Goal: Navigation & Orientation: Find specific page/section

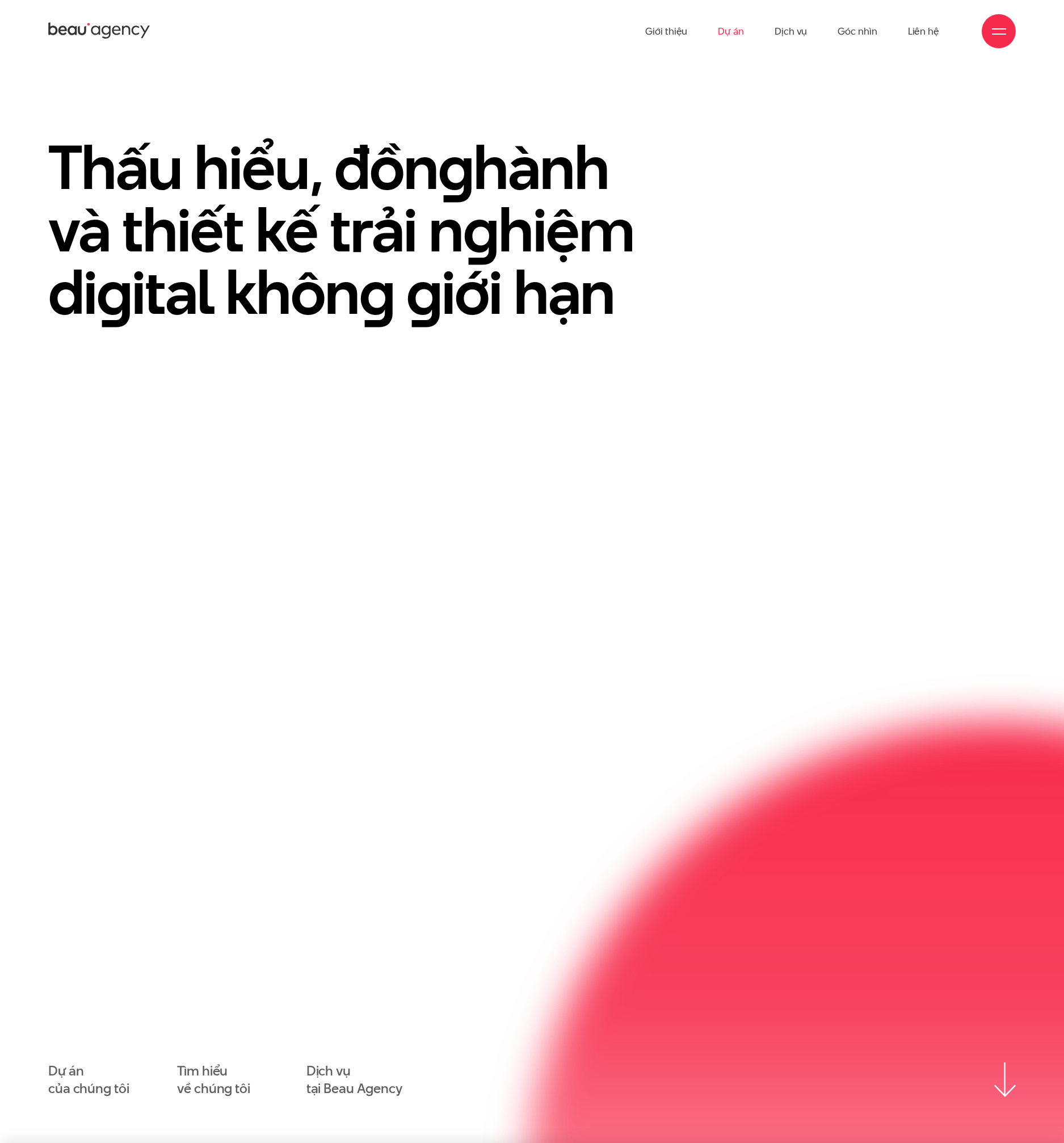
click at [726, 30] on link "Dự án" at bounding box center [731, 31] width 26 height 62
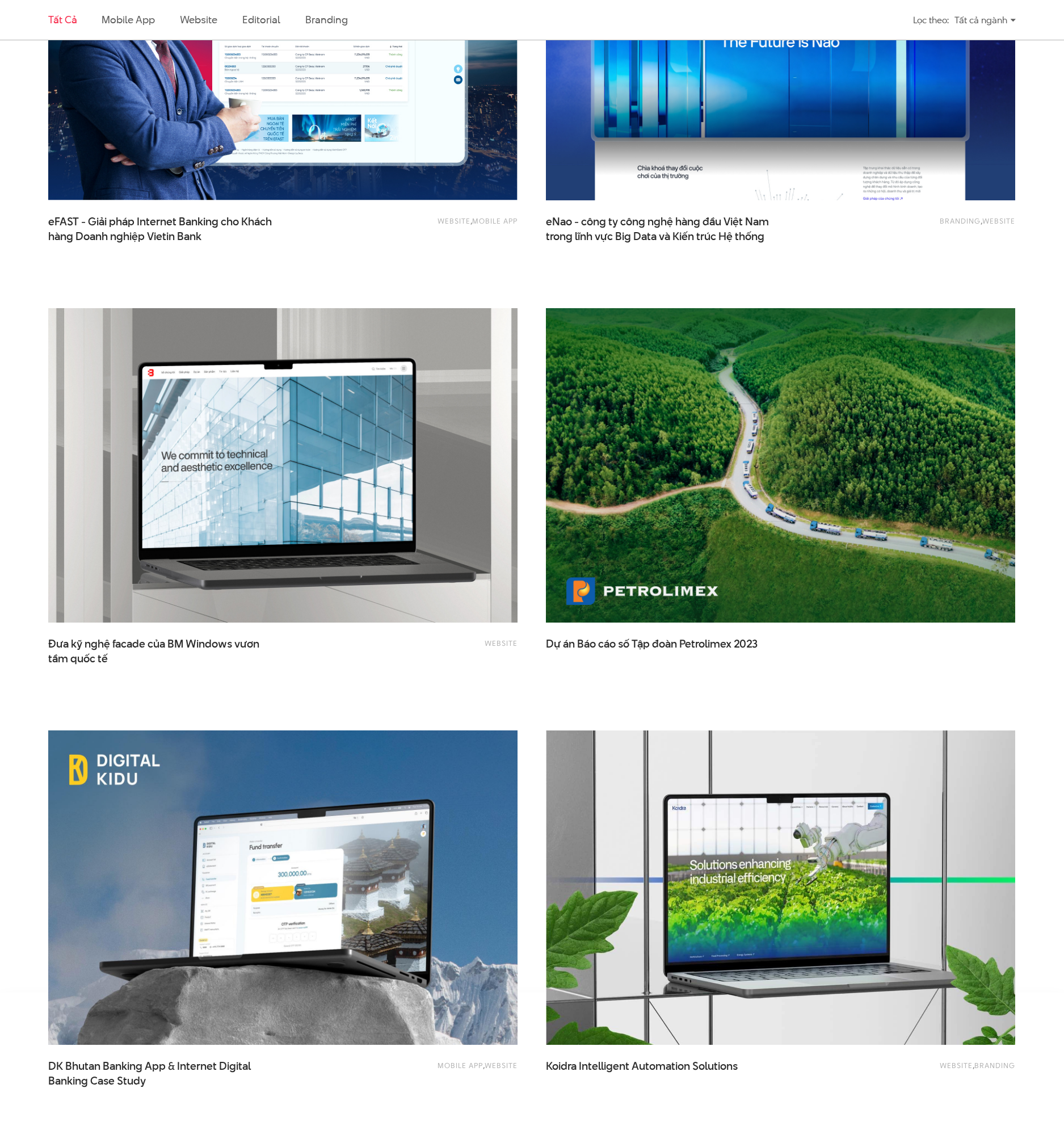
scroll to position [2145, 0]
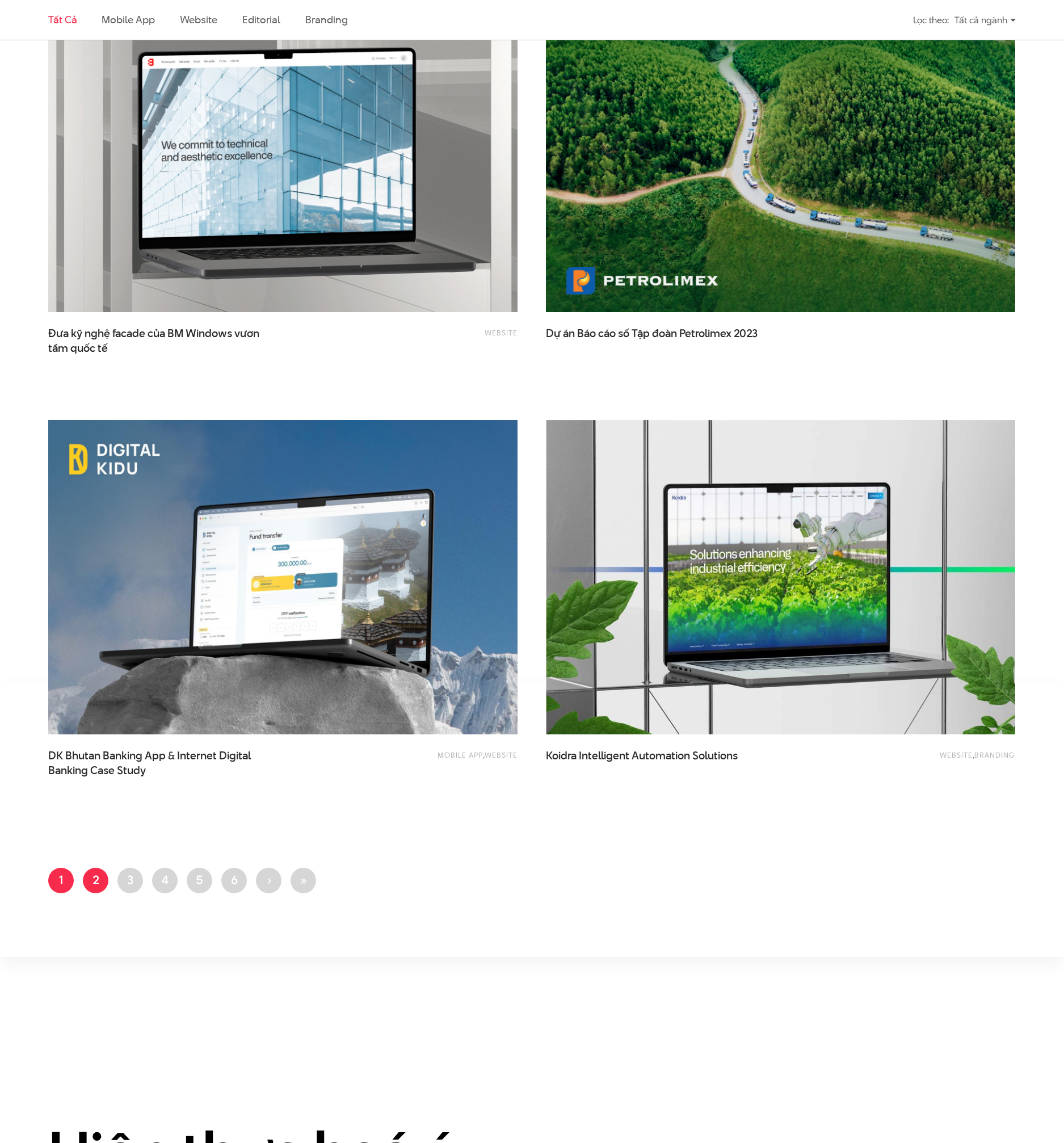
click at [98, 875] on link "Trang 2" at bounding box center [96, 880] width 26 height 26
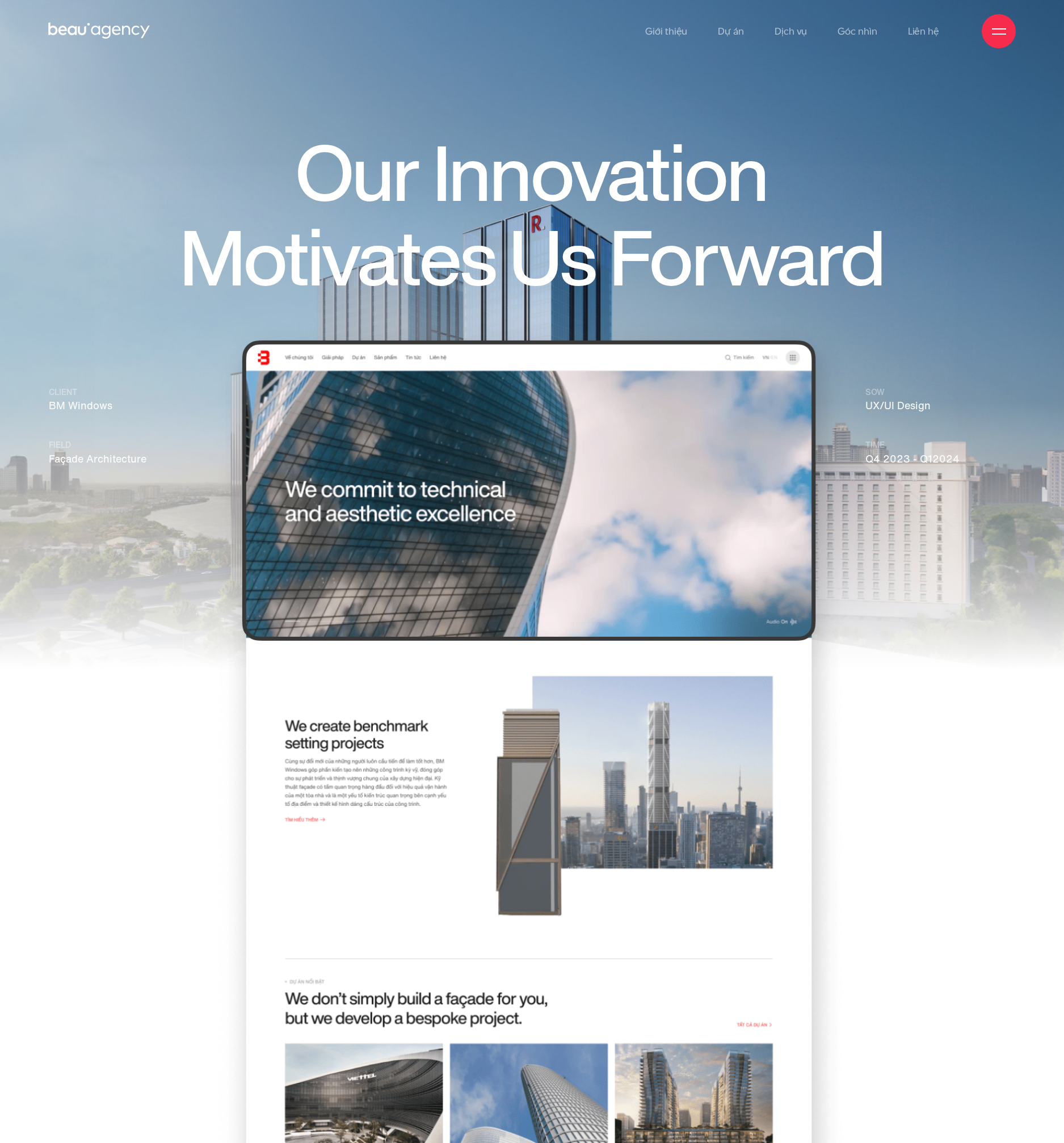
click at [695, 235] on h1 "Our Innovation Motivates Us Forward" at bounding box center [531, 216] width 803 height 169
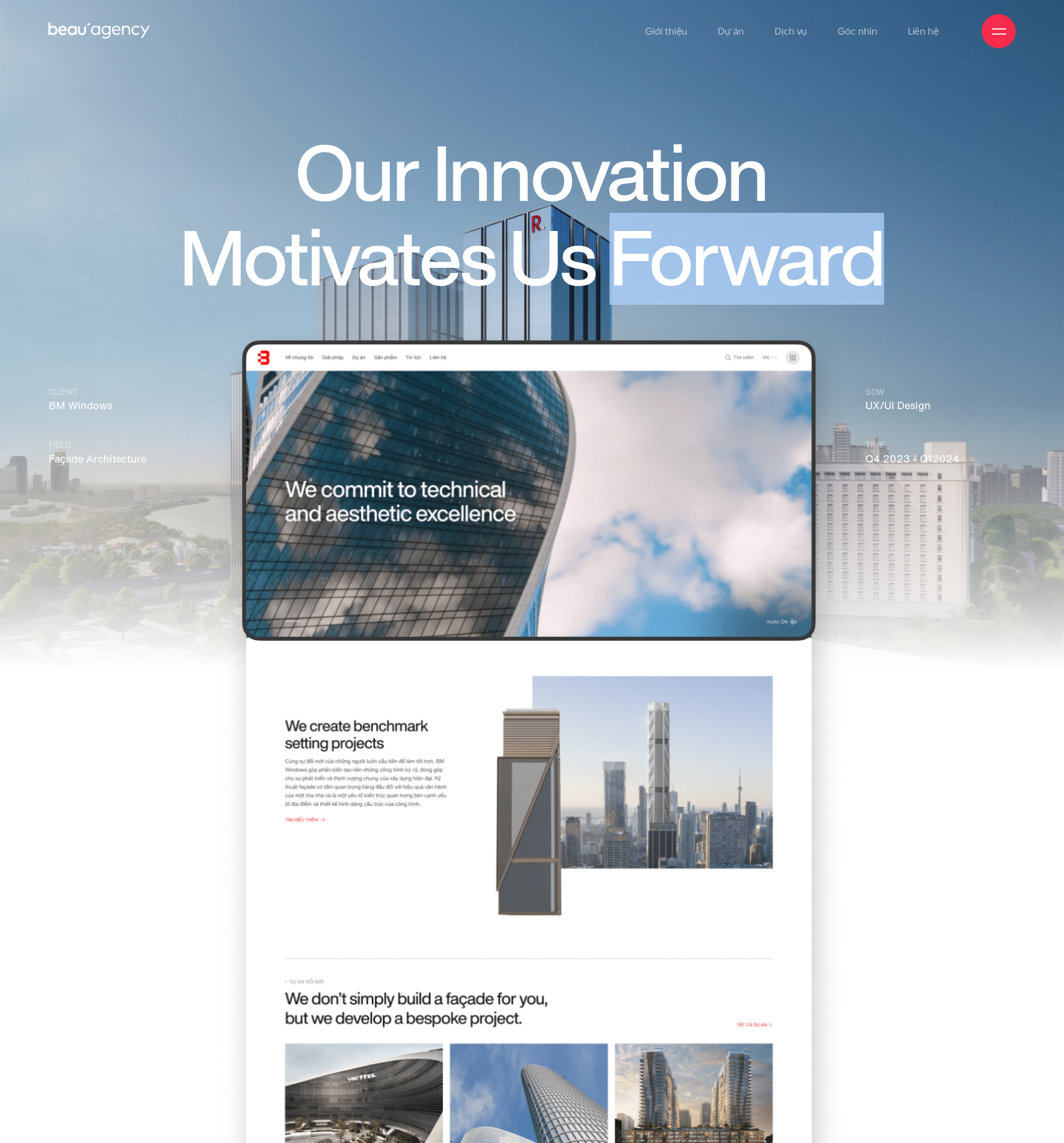
click at [695, 235] on h1 "Our Innovation Motivates Us Forward" at bounding box center [531, 216] width 803 height 169
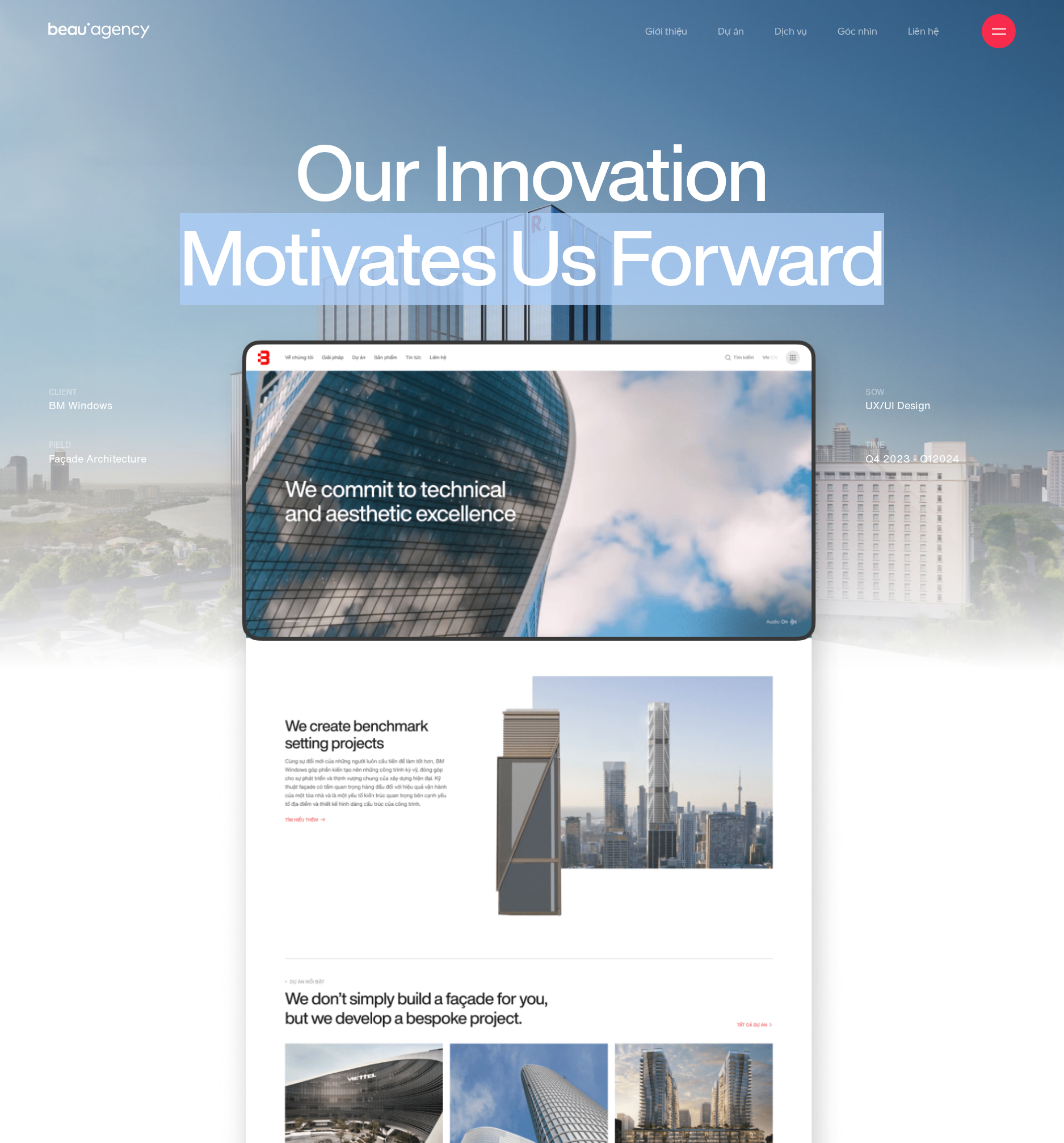
click at [695, 235] on h1 "Our Innovation Motivates Us Forward" at bounding box center [531, 216] width 803 height 169
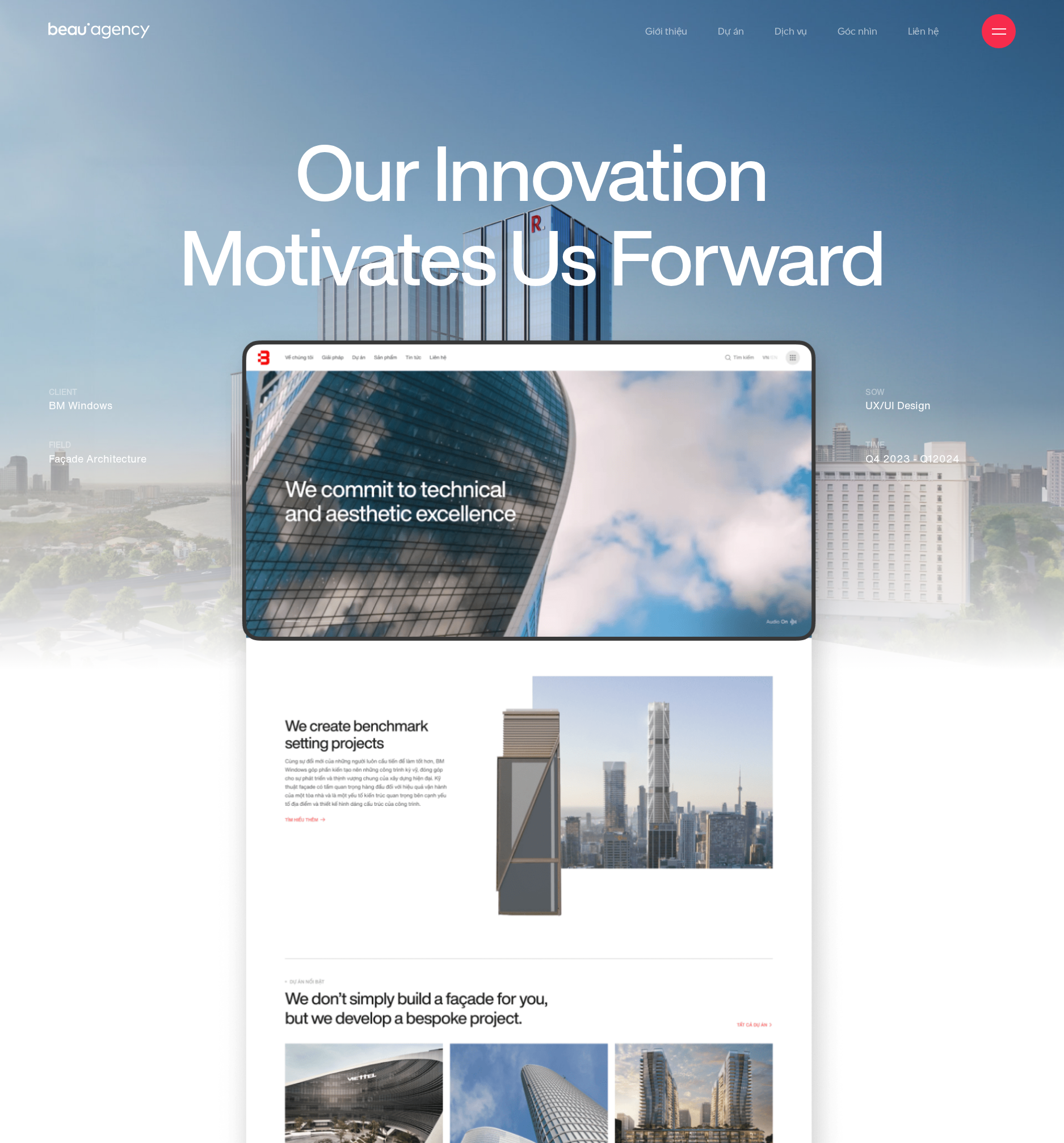
click at [548, 179] on h1 "Our Innovation Motivates Us Forward" at bounding box center [531, 216] width 803 height 169
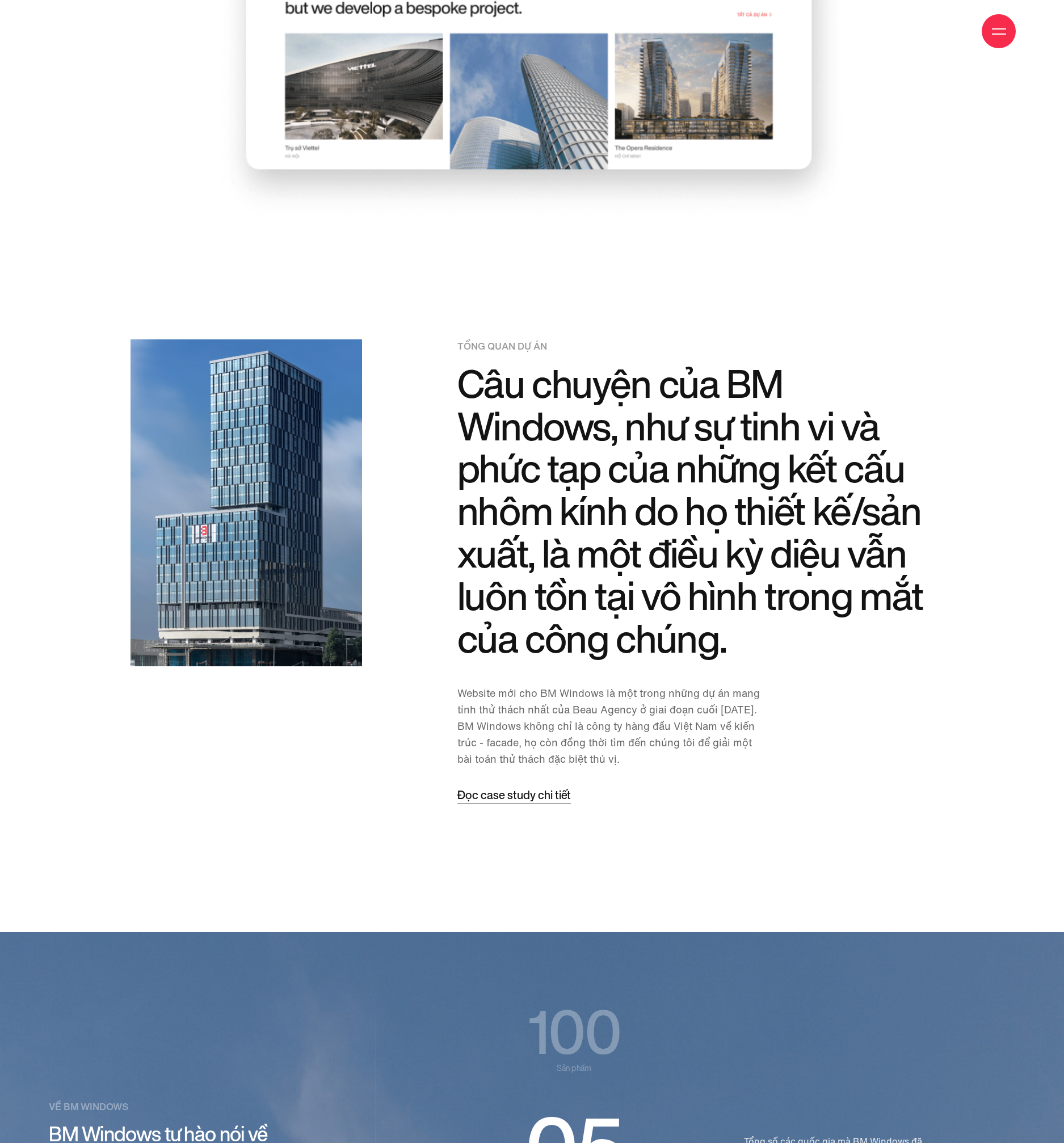
click at [743, 409] on h2 "Câu chuyện của BM Windows, như sự tinh vi và phức tạp của những kết cấu nhôm kí…" at bounding box center [695, 512] width 476 height 297
click at [731, 383] on h2 "Câu chuyện của BM Windows, như sự tinh vi và phức tạp của những kết cấu nhôm kí…" at bounding box center [695, 511] width 476 height 297
click at [601, 426] on h2 "Câu chuyện của BM Windows, như sự tinh vi và phức tạp của những kết cấu nhôm kí…" at bounding box center [695, 511] width 476 height 297
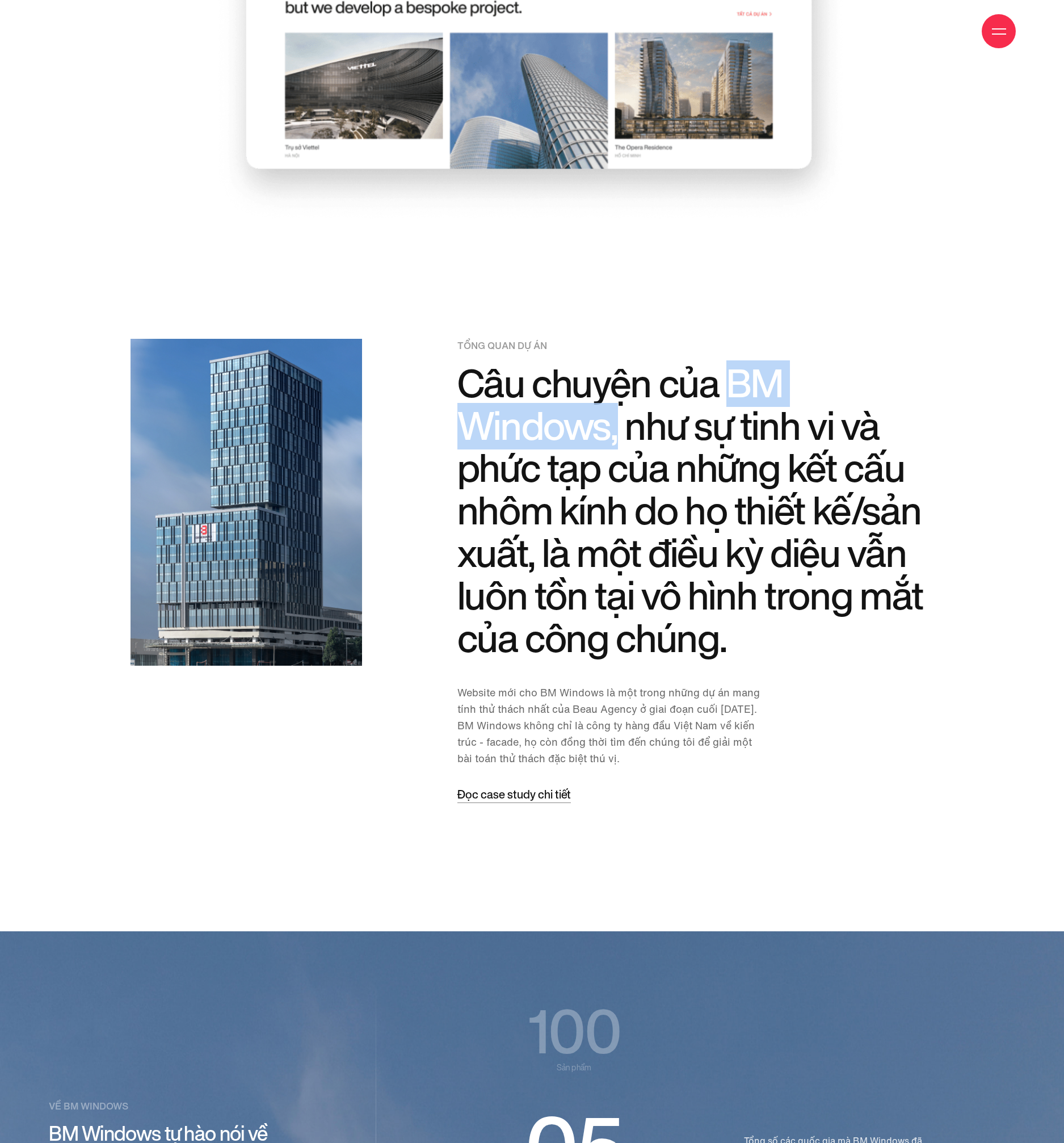
copy h2 "BM Windows,"
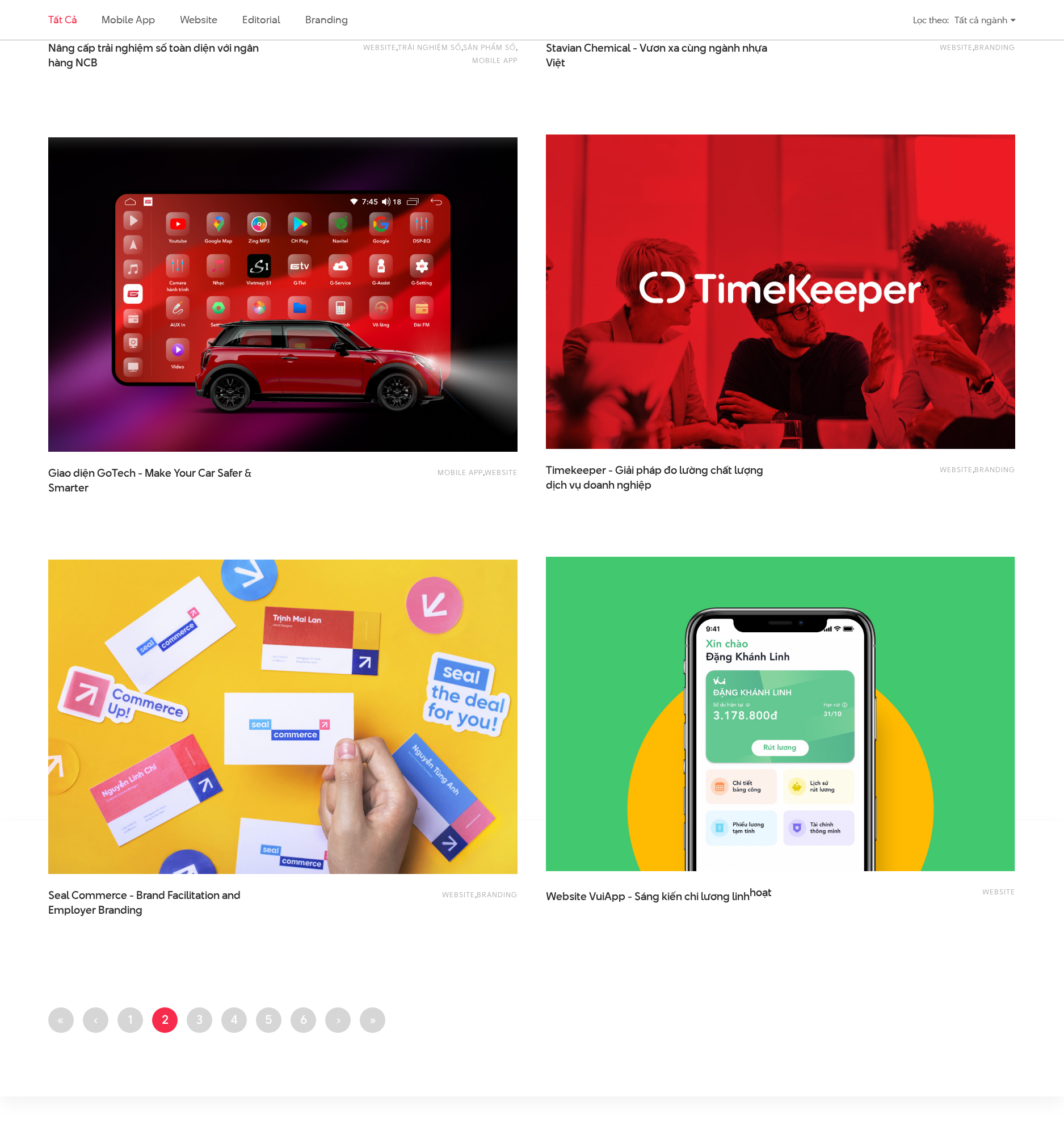
scroll to position [2067, 0]
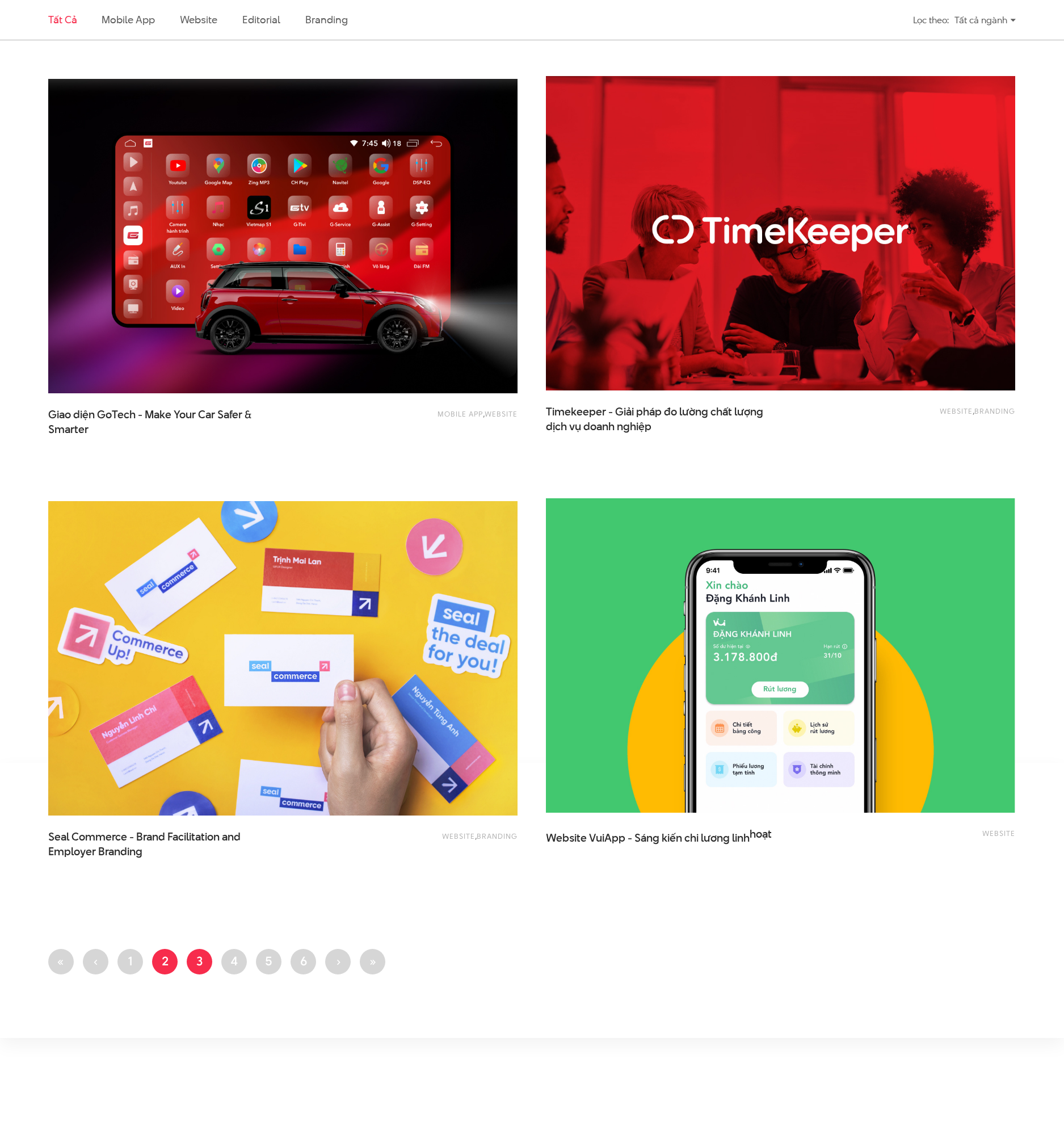
click at [204, 960] on link "Trang 3" at bounding box center [200, 961] width 26 height 26
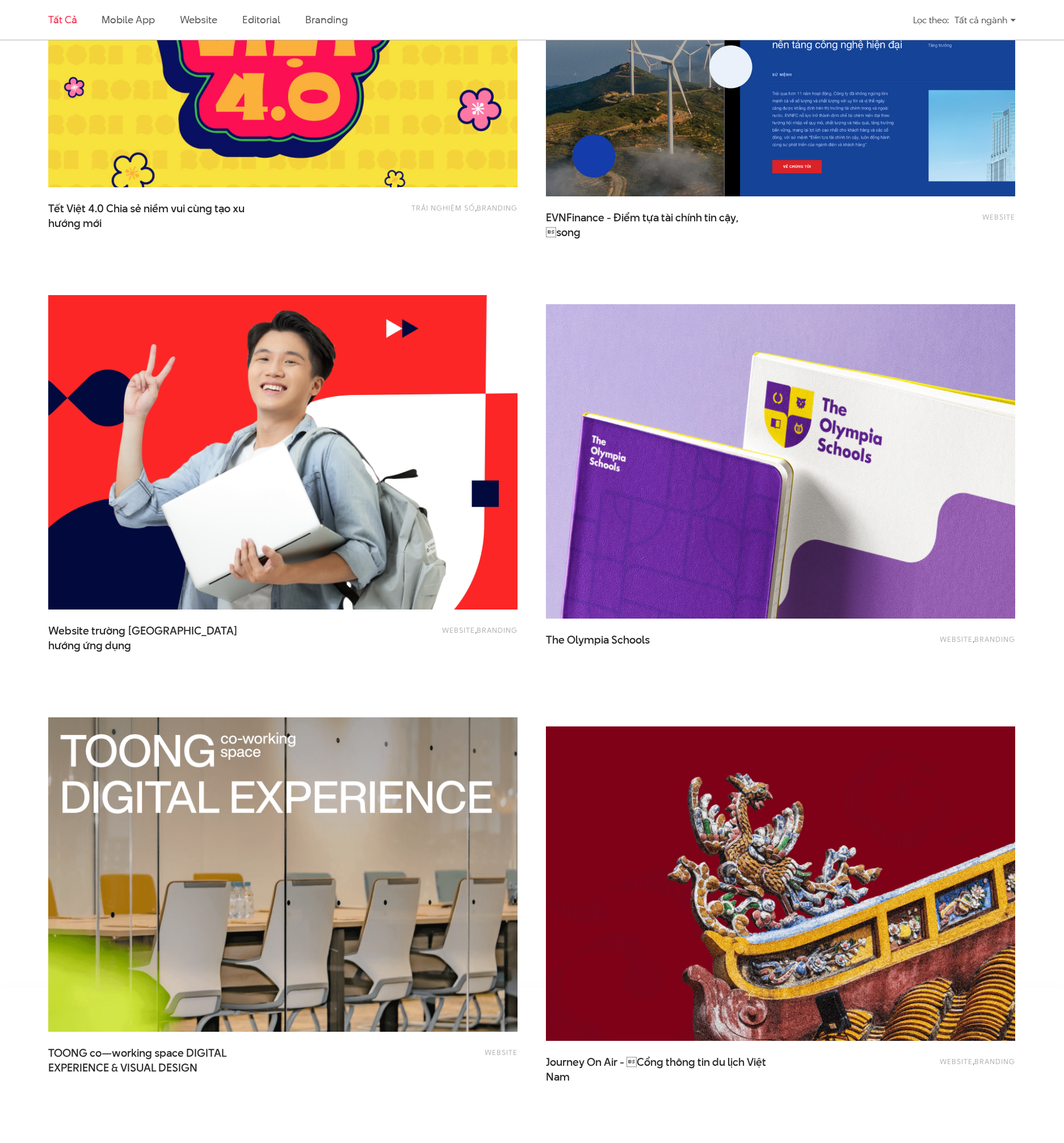
scroll to position [2023, 0]
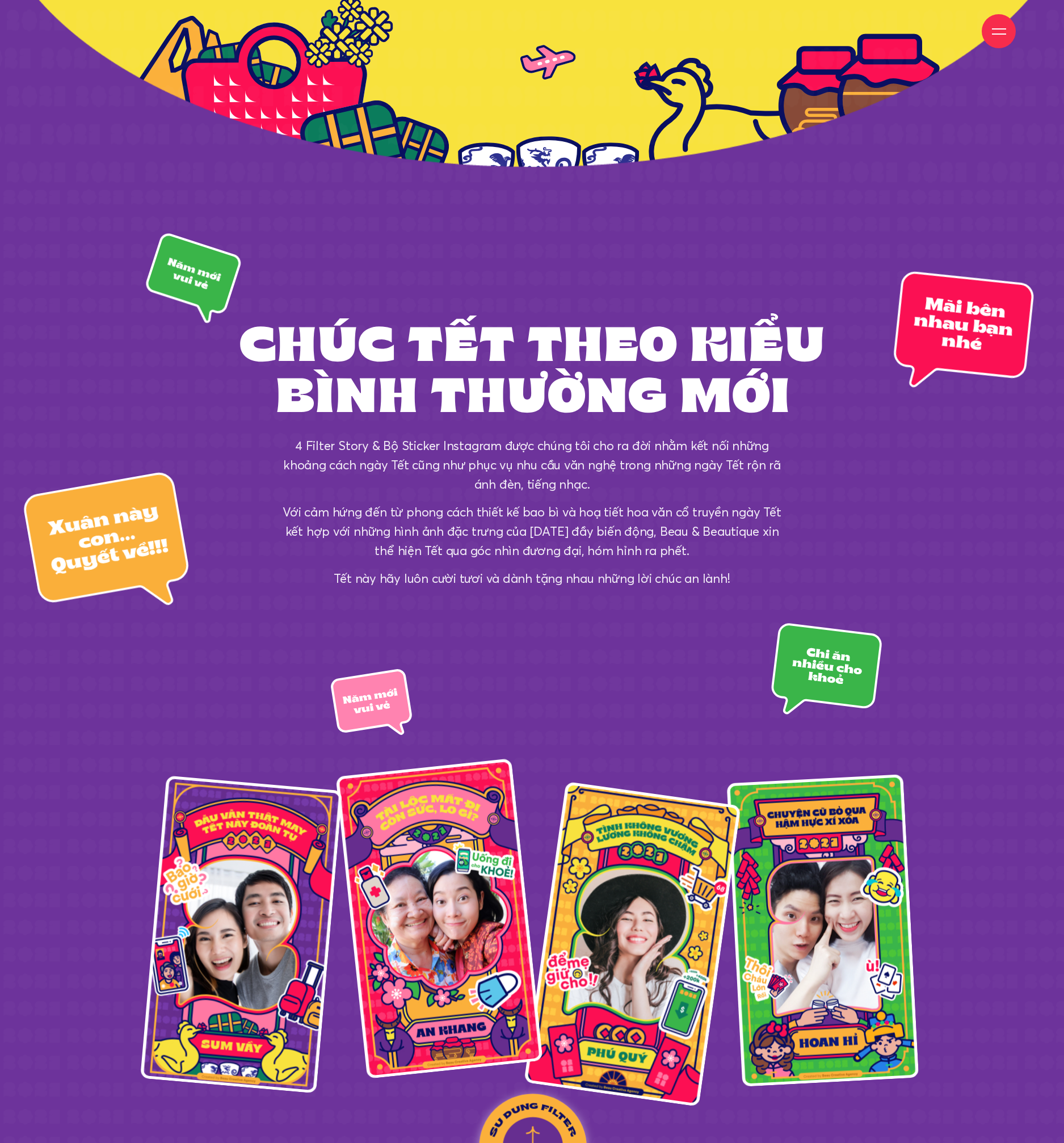
scroll to position [1865, 0]
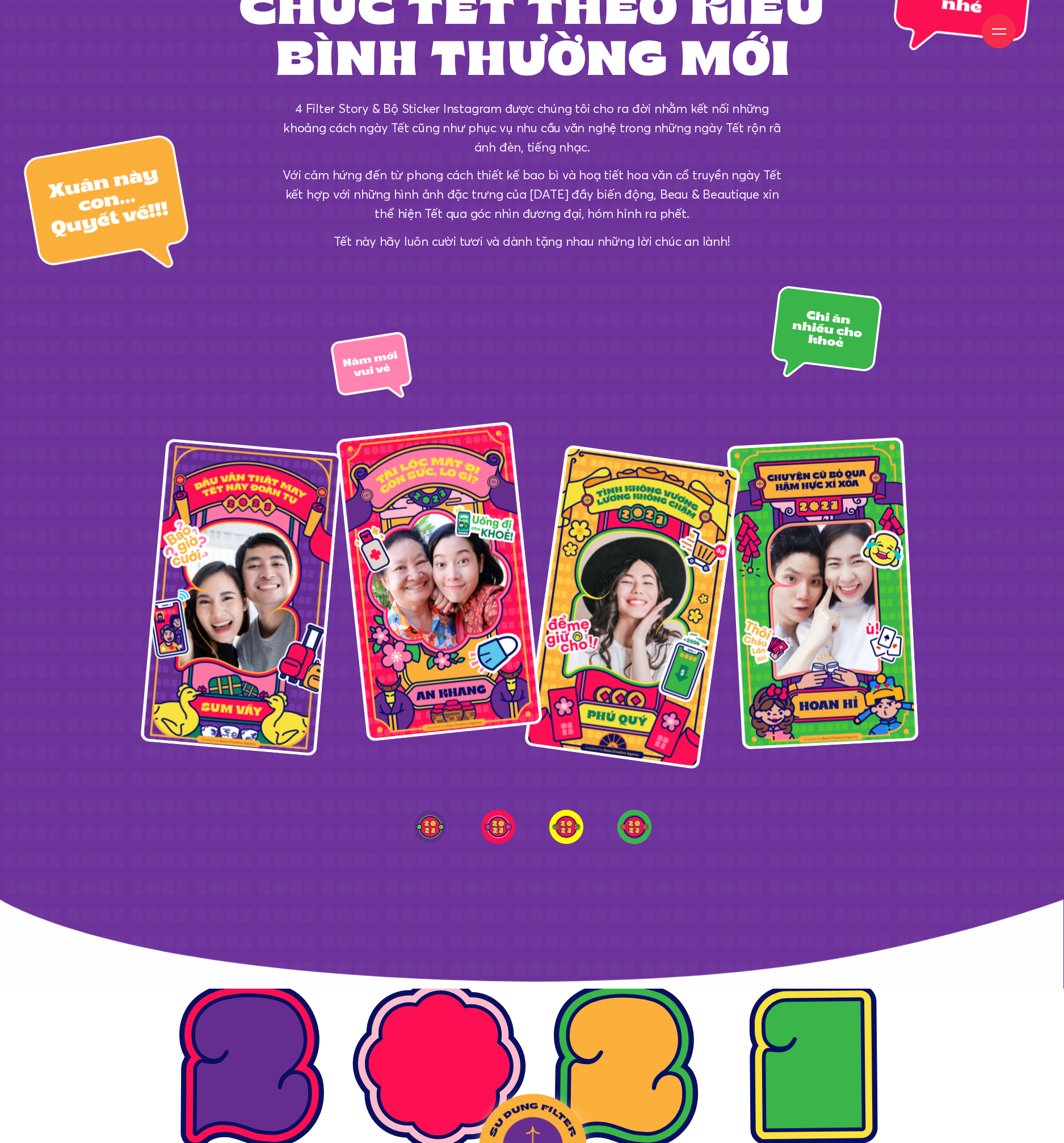
click at [538, 447] on div "Sử dụng filter bằng ứng dụng Facebook hoặc Instagram Sử dụng filter bằng ứng dụ…" at bounding box center [532, 593] width 1064 height 329
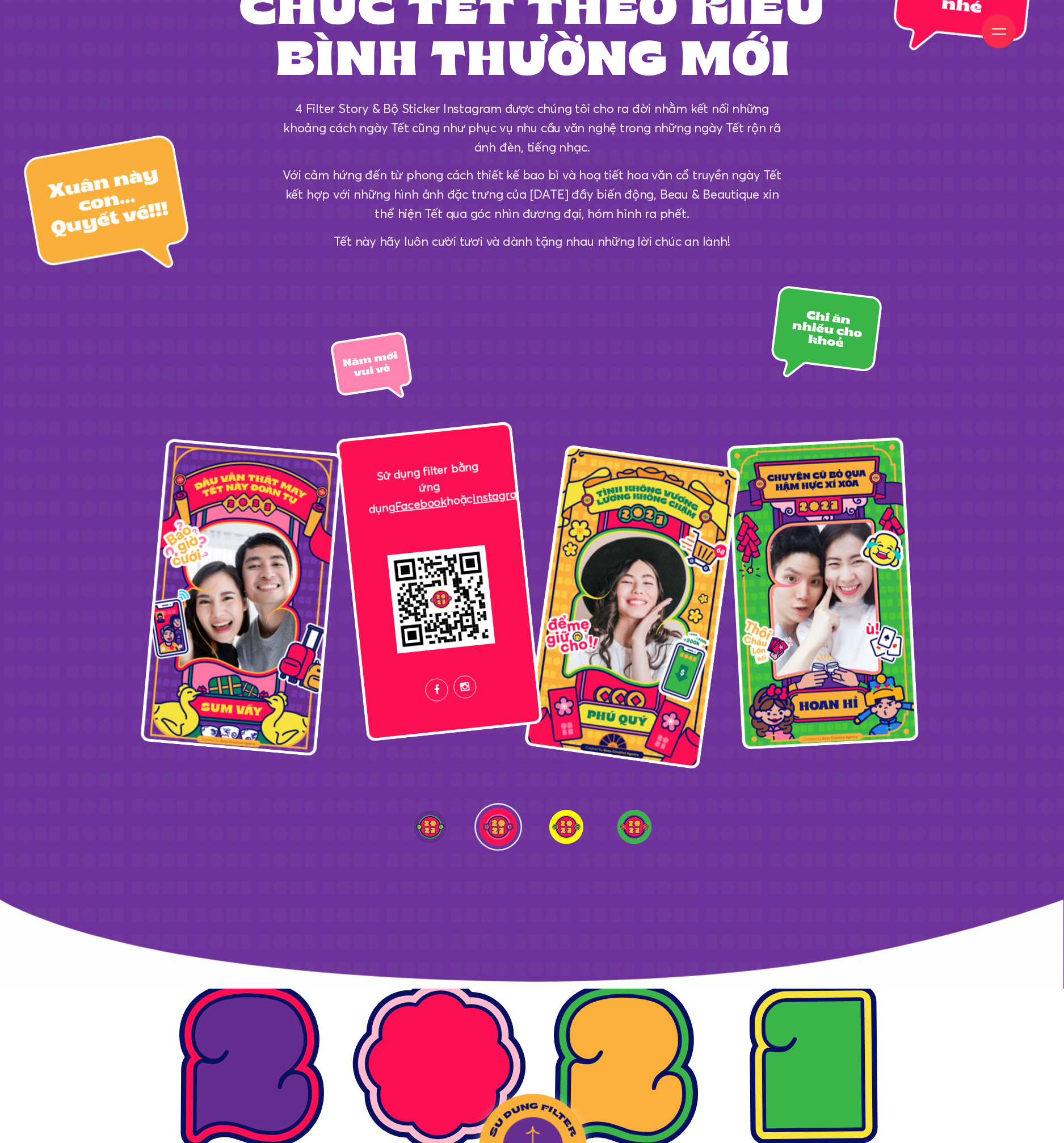
click at [461, 522] on div "Sử dụng filter bằng ứng dụng Facebook hoặc Instagram" at bounding box center [439, 582] width 207 height 320
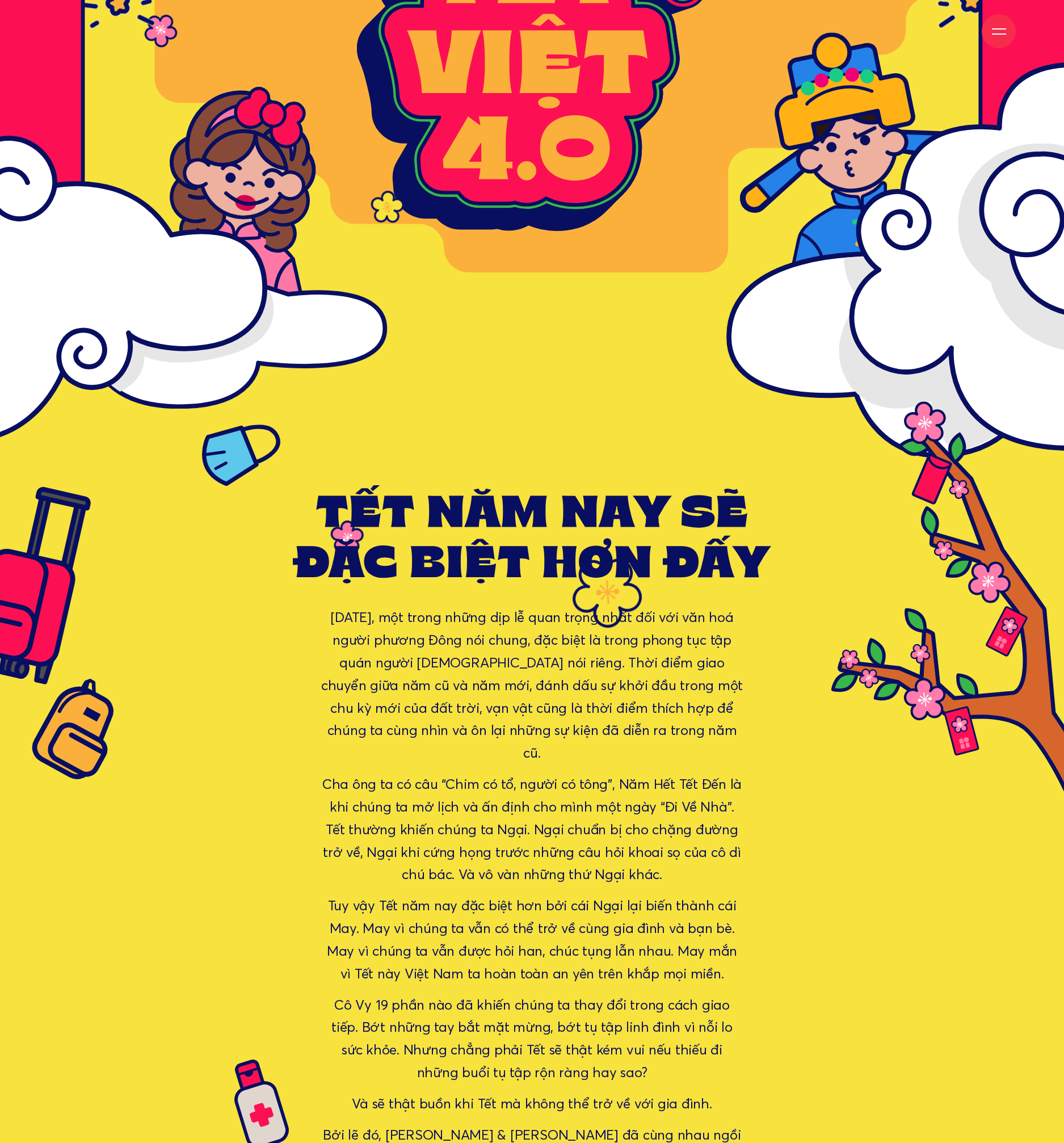
scroll to position [0, 0]
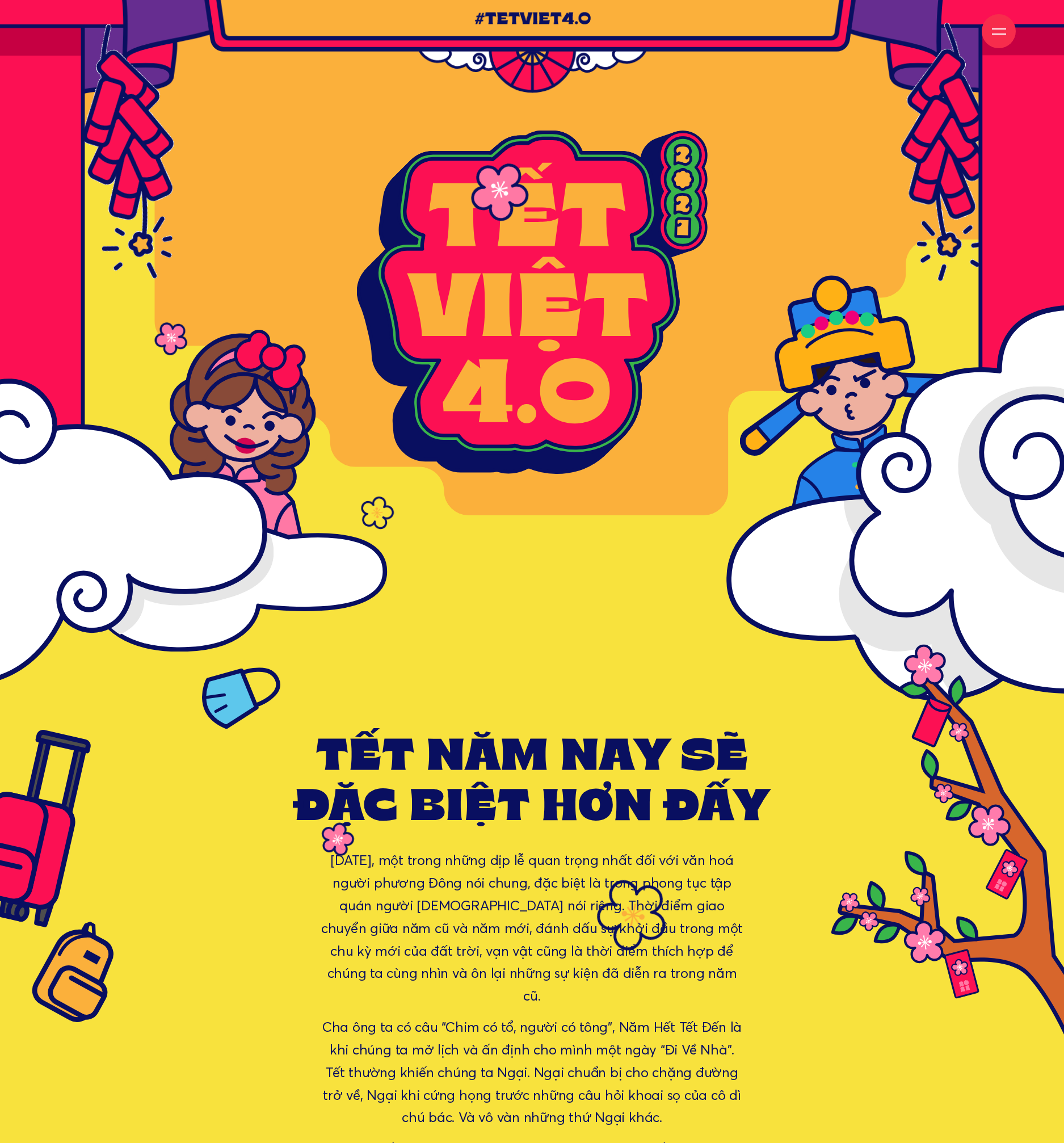
click at [653, 548] on rect at bounding box center [530, 364] width 900 height 673
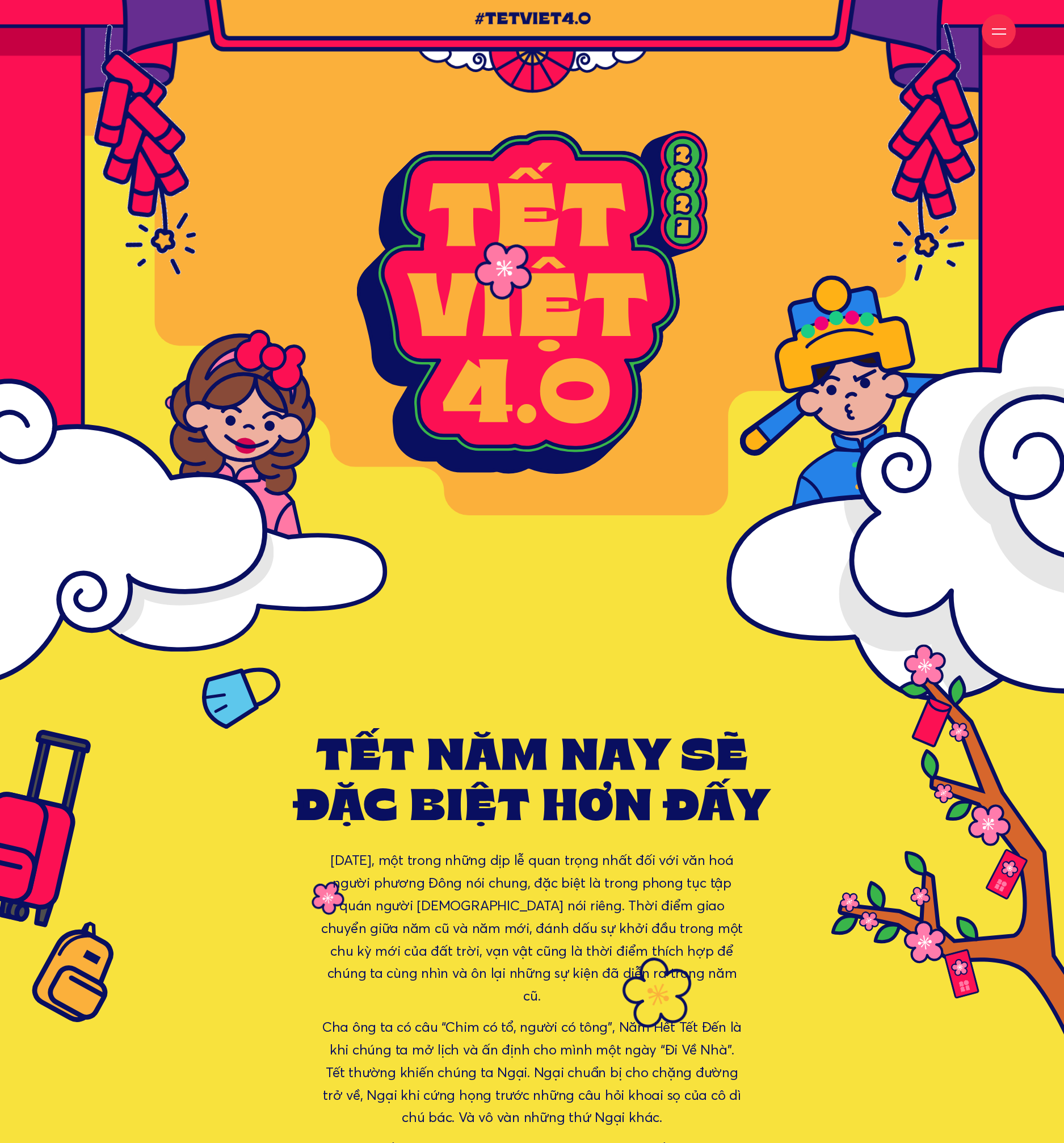
drag, startPoint x: 653, startPoint y: 548, endPoint x: 819, endPoint y: 567, distance: 167.1
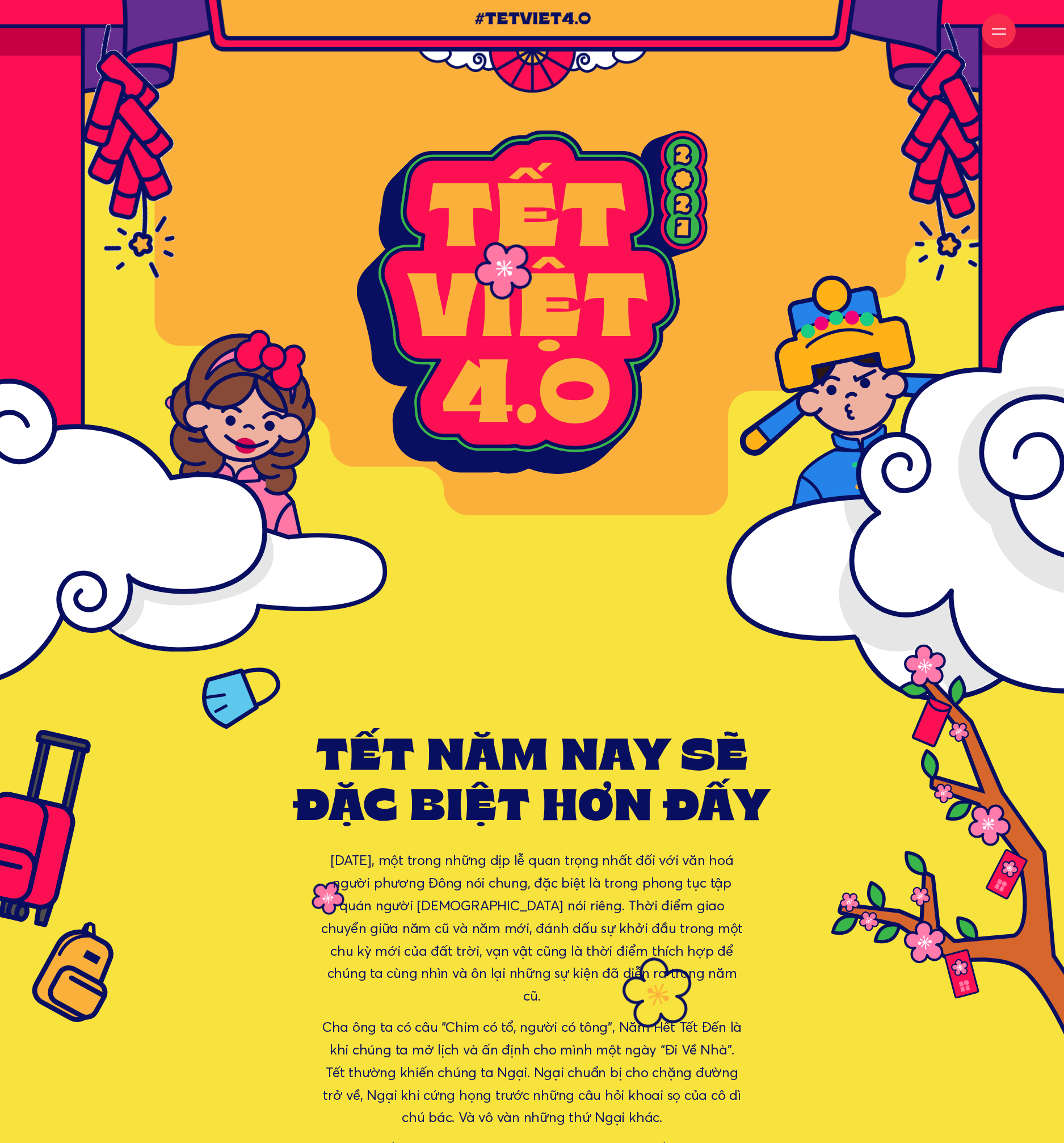
click at [819, 567] on g at bounding box center [540, 290] width 1295 height 823
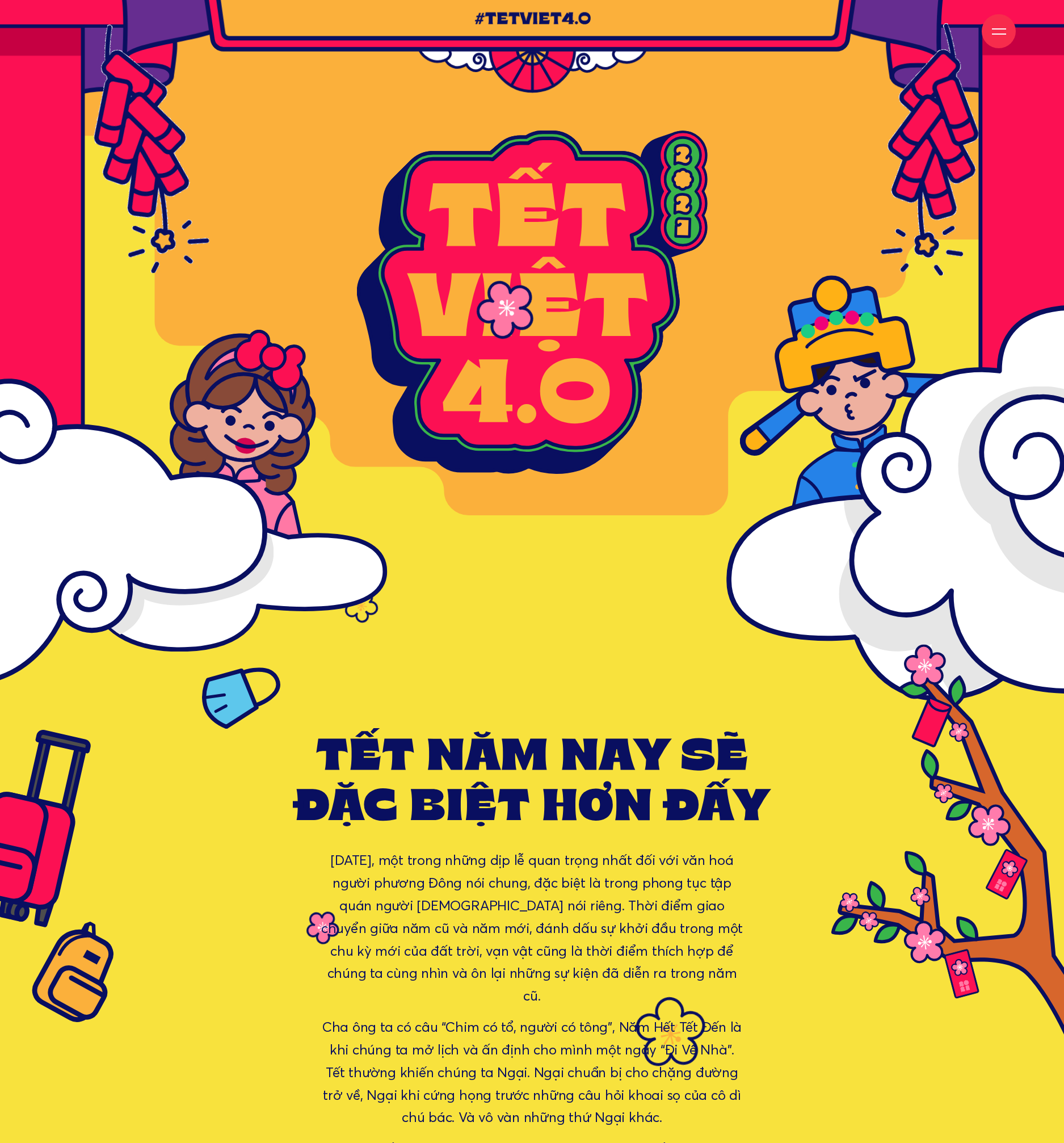
click at [652, 552] on rect at bounding box center [530, 364] width 900 height 673
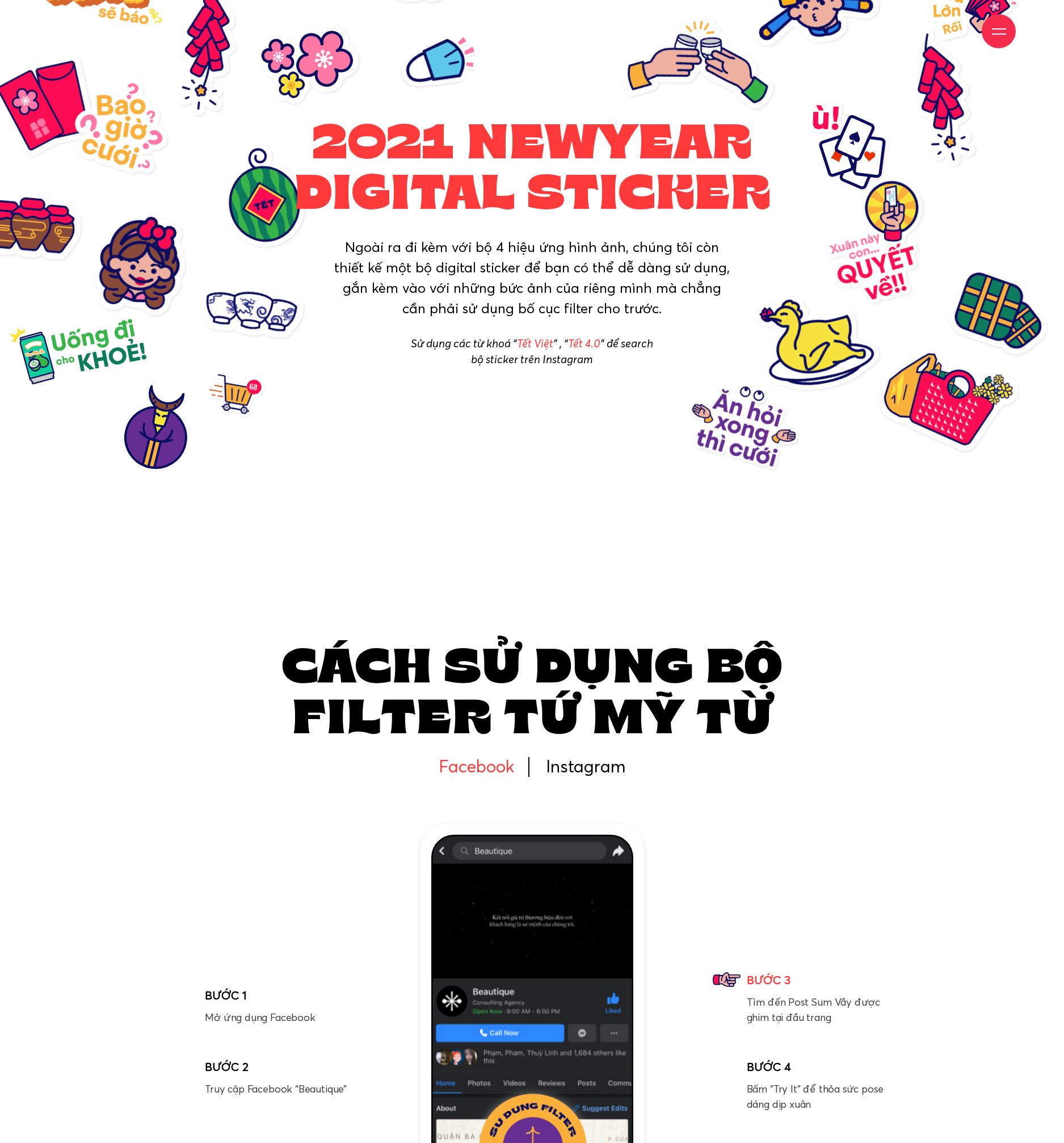
scroll to position [5273, 0]
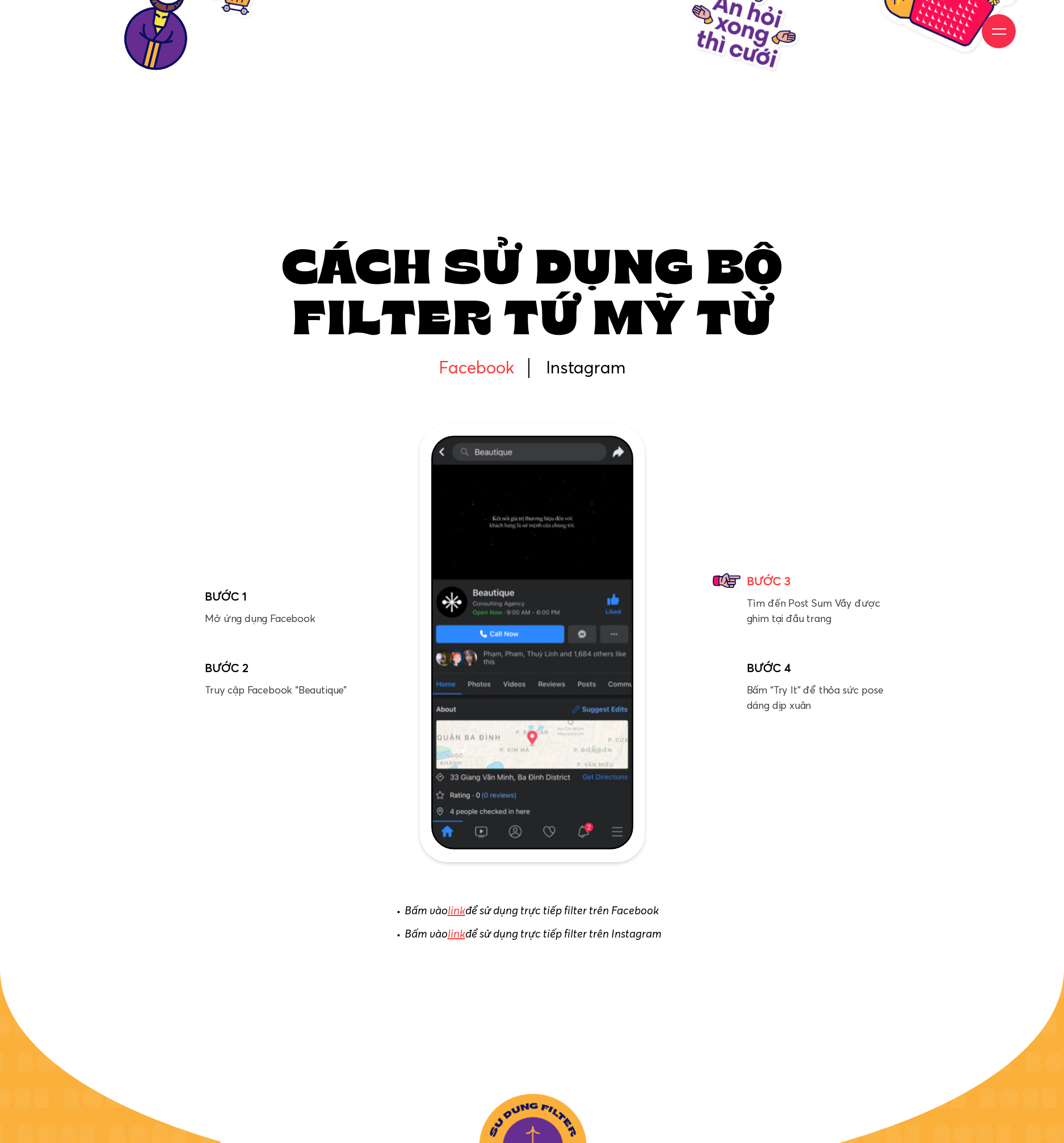
click at [828, 468] on div "‹ › BƯỚC 1 Mở ứng dụng Facebook BƯỚC 2 Truy cập Facebook “Beautique” BƯỚC 3 Tìm…" at bounding box center [531, 643] width 722 height 463
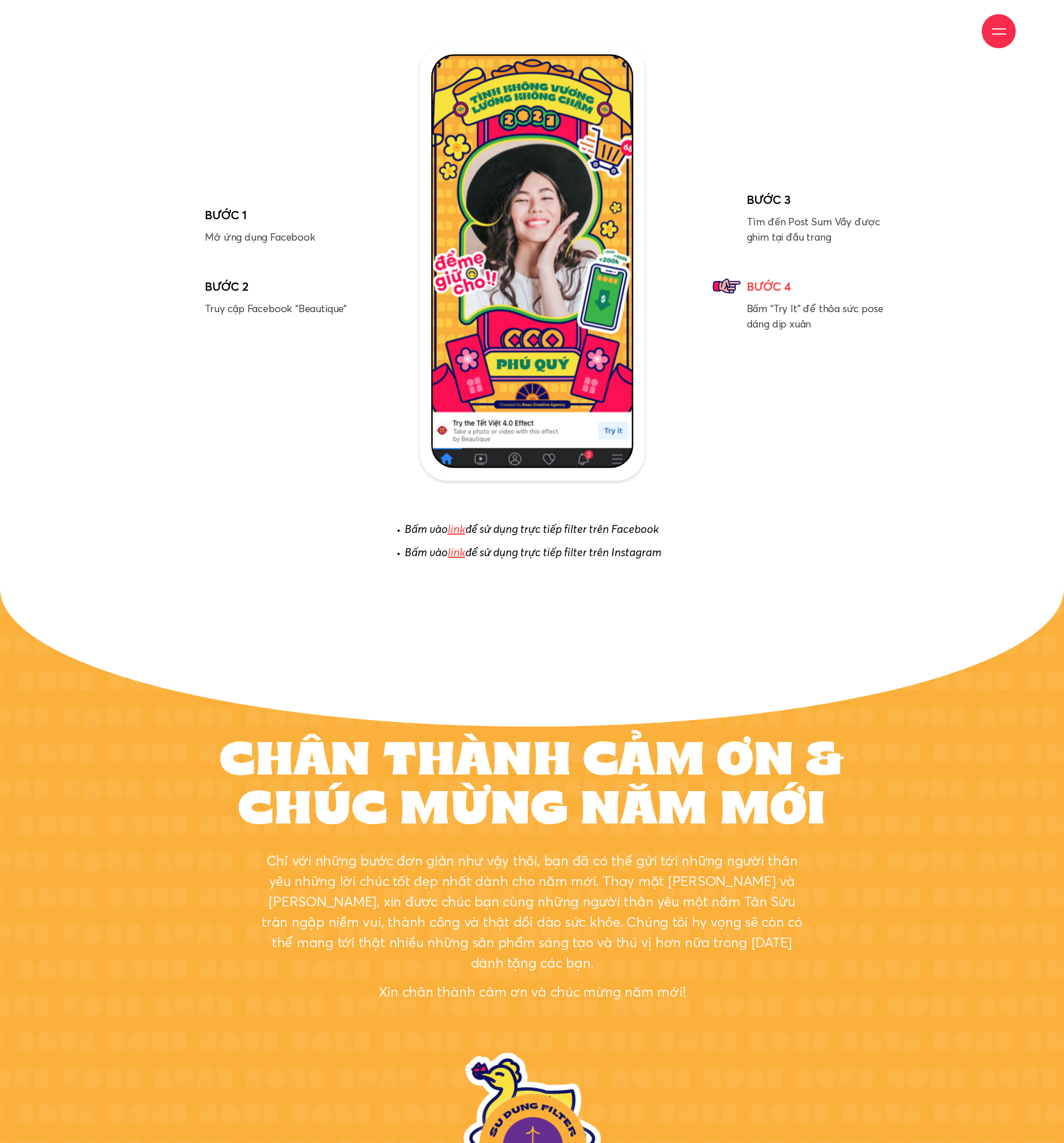
scroll to position [5992, 0]
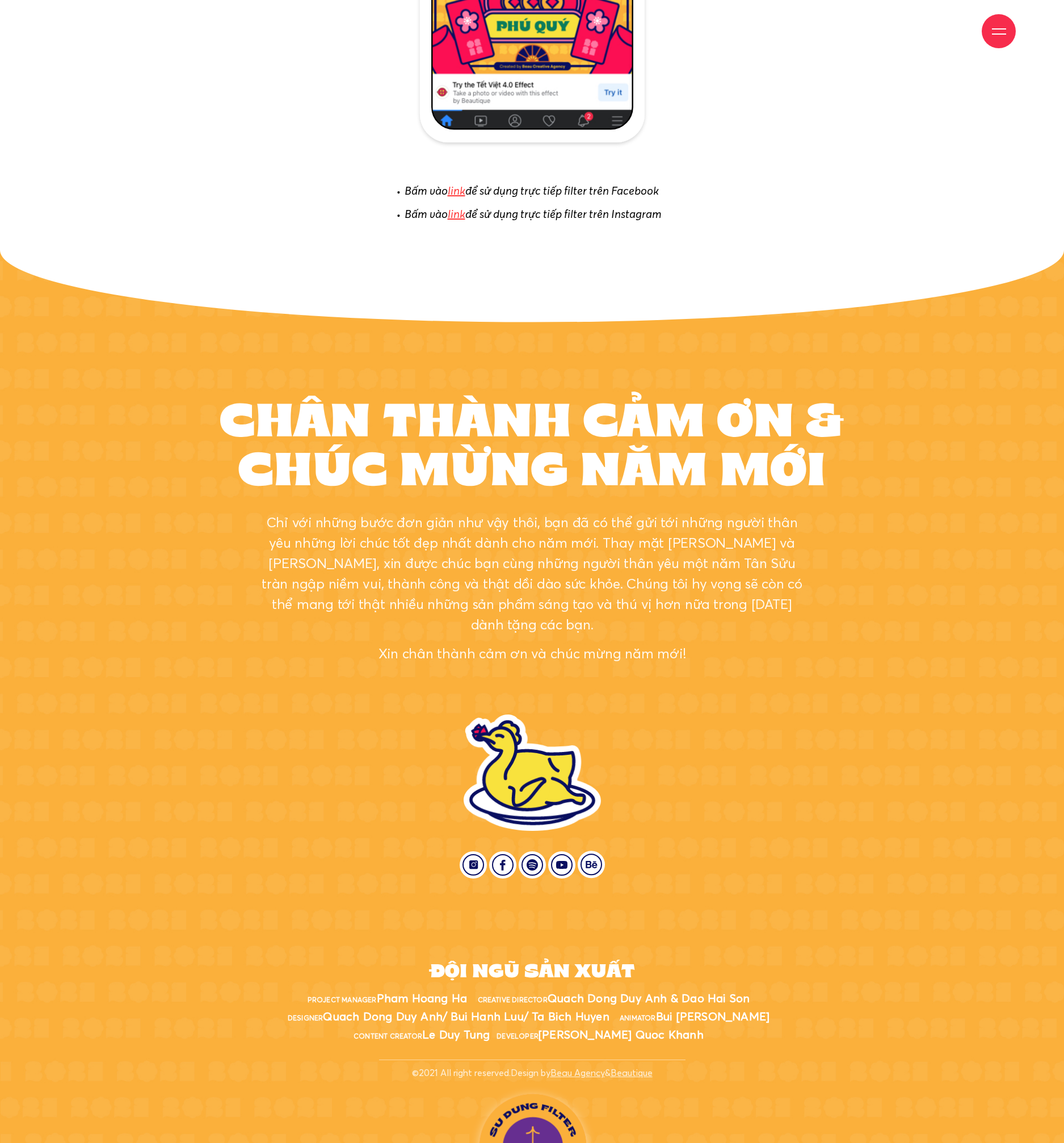
click at [718, 538] on p "Chỉ với những bước đơn giản như vậy thôi, bạn đã có thể gửi tới những người thâ…" at bounding box center [532, 573] width 543 height 123
